Goal: Find contact information: Obtain details needed to contact an individual or organization

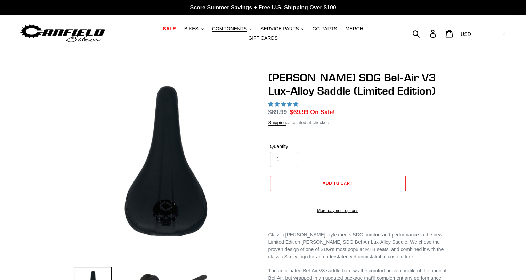
select select "highest-rating"
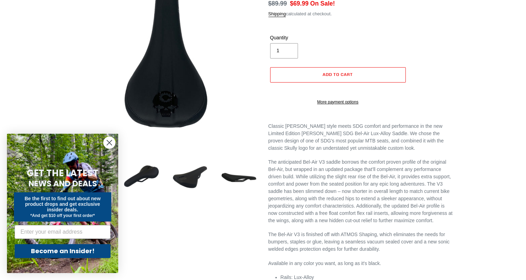
scroll to position [114, 0]
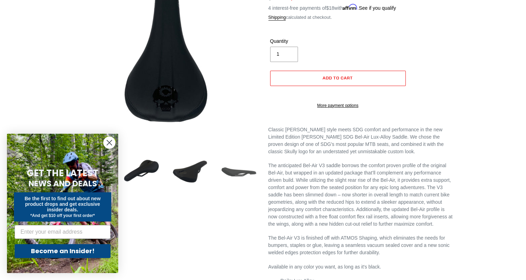
click at [231, 169] on img at bounding box center [239, 171] width 38 height 38
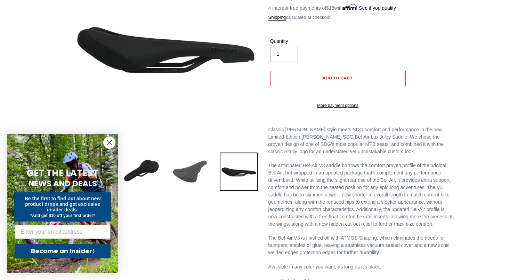
click at [201, 171] on img at bounding box center [190, 171] width 38 height 38
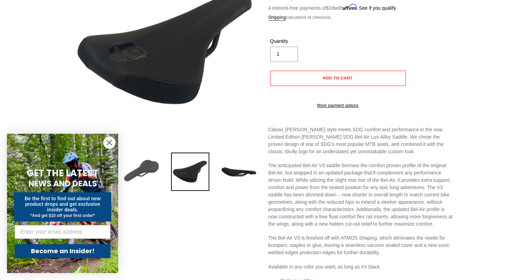
click at [147, 169] on img at bounding box center [141, 171] width 38 height 38
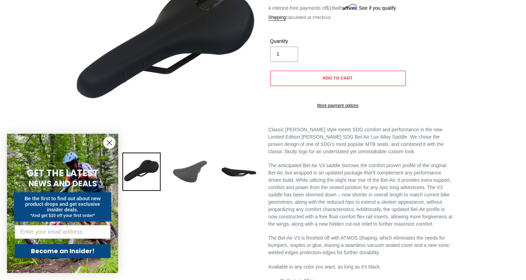
click at [189, 168] on img at bounding box center [190, 171] width 38 height 38
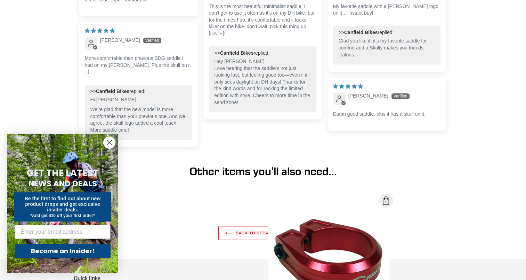
scroll to position [609, 0]
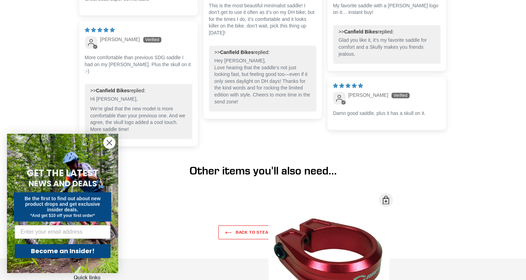
click at [108, 141] on circle "Close dialog" at bounding box center [109, 142] width 11 height 11
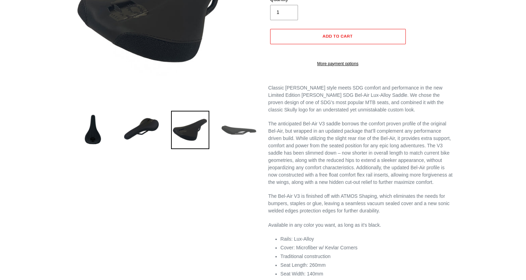
scroll to position [154, 0]
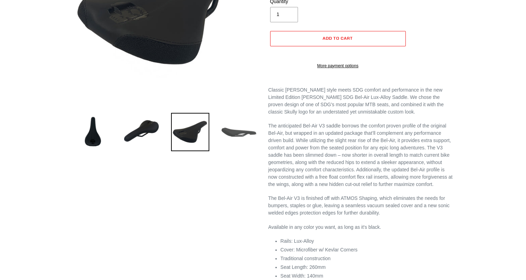
click at [243, 120] on img at bounding box center [239, 132] width 38 height 38
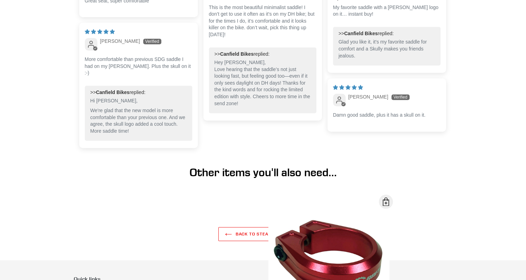
scroll to position [722, 0]
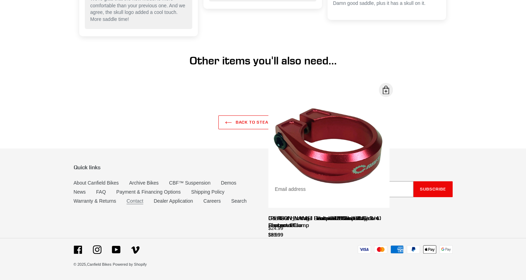
click at [140, 201] on link "Contact" at bounding box center [135, 201] width 17 height 6
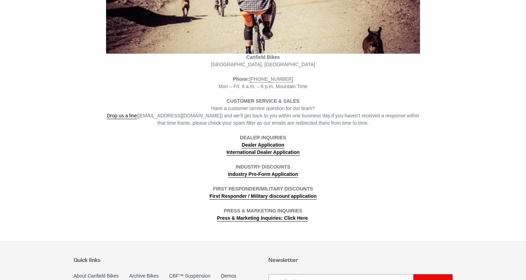
scroll to position [165, 0]
click at [129, 112] on link "Drop us a line" at bounding box center [122, 115] width 30 height 6
click at [163, 134] on div "DEALER INQUIRIES Dealer Application" at bounding box center [263, 141] width 314 height 15
drag, startPoint x: 144, startPoint y: 111, endPoint x: 194, endPoint y: 111, distance: 50.8
click at [194, 112] on span "Drop us a line ([EMAIL_ADDRESS][DOMAIN_NAME]) and we’ll get back to you within …" at bounding box center [219, 115] width 225 height 6
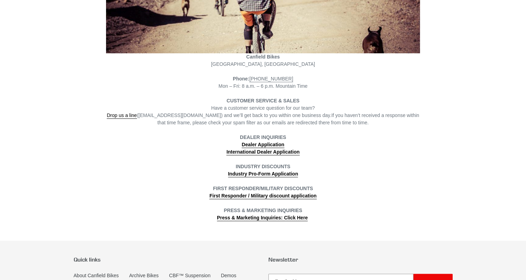
click at [47, 105] on main "Contact [PERSON_NAME][GEOGRAPHIC_DATA], [GEOGRAPHIC_DATA] Phone: [PHONE_NUMBER]…" at bounding box center [263, 54] width 526 height 334
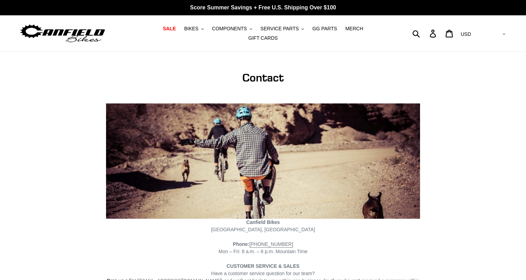
click at [186, 26] on nav "SALE BIKES .cls-1{fill:#231f20} SHOP ALL BIKES SHOP DEMO BIKES - On SALE Now! J…" at bounding box center [263, 33] width 244 height 36
click at [188, 31] on button "BIKES .cls-1{fill:#231f20}" at bounding box center [194, 28] width 26 height 9
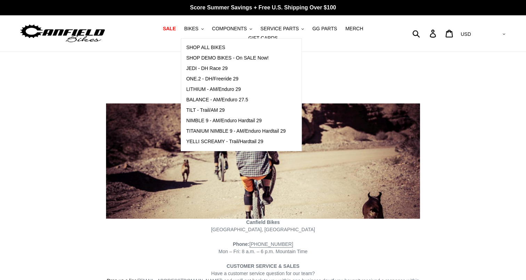
click at [155, 52] on main "Contact [PERSON_NAME][GEOGRAPHIC_DATA], [GEOGRAPHIC_DATA] Phone: [PHONE_NUMBER]…" at bounding box center [263, 219] width 526 height 334
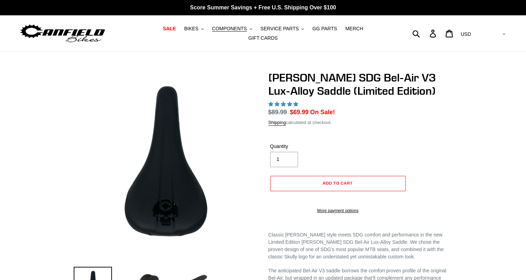
scroll to position [491, 0]
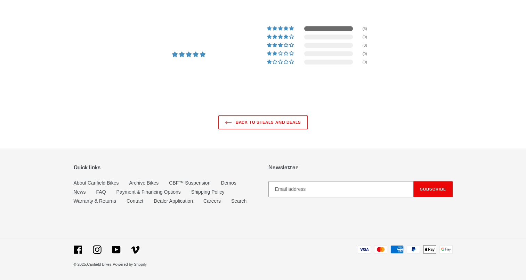
select select "highest-rating"
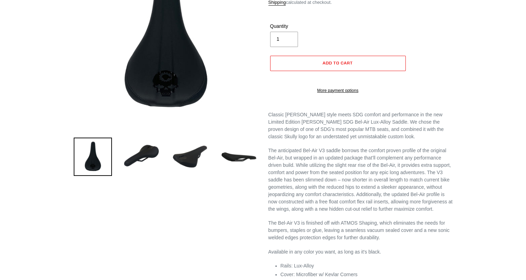
scroll to position [49, 0]
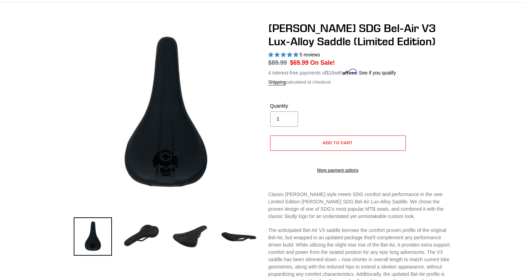
click at [63, 68] on div "Previous slide" at bounding box center [263, 210] width 417 height 377
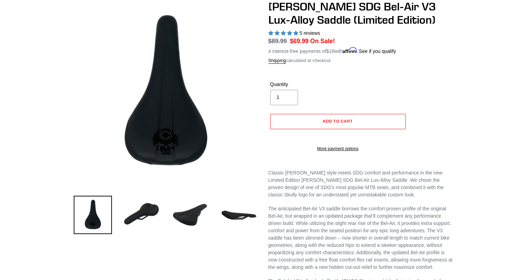
scroll to position [72, 0]
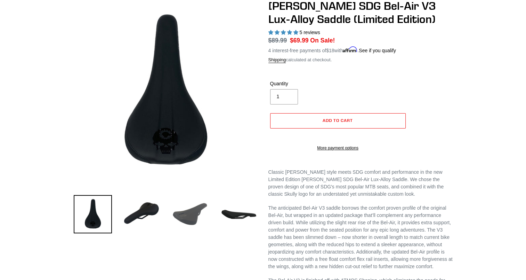
click at [179, 207] on img at bounding box center [190, 214] width 38 height 38
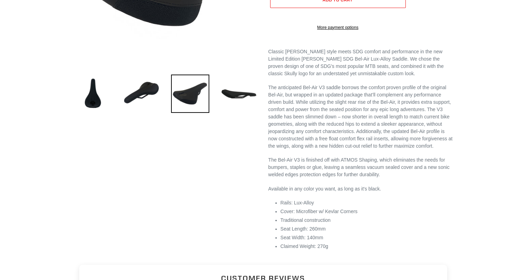
scroll to position [192, 0]
